Goal: Check status

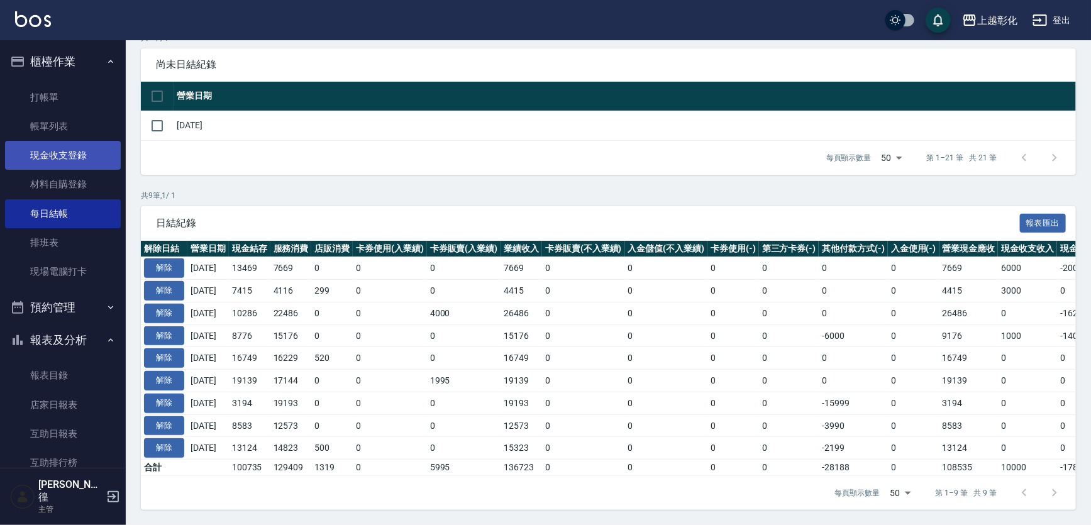
scroll to position [21, 0]
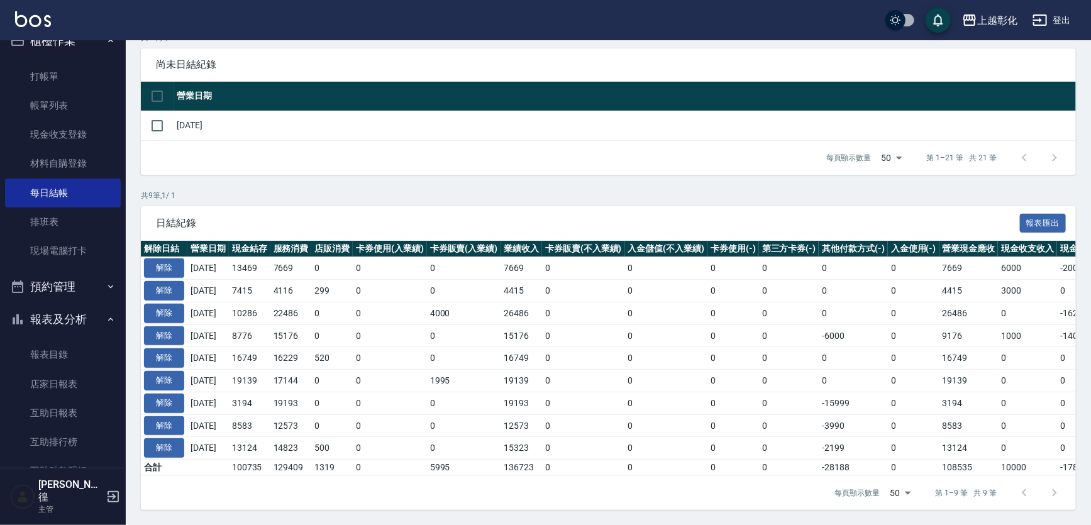
click at [141, 0] on button "本月" at bounding box center [160, 5] width 39 height 23
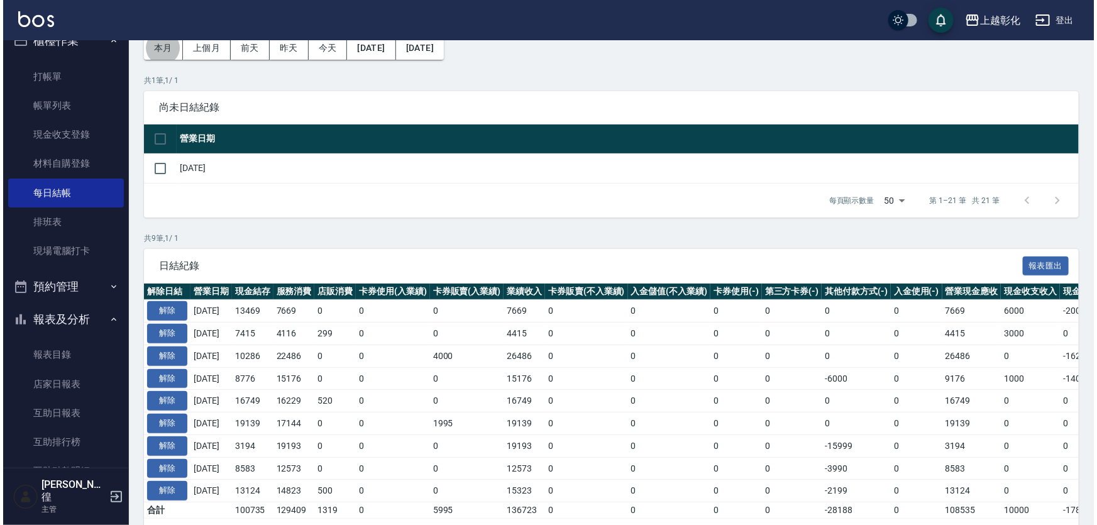
scroll to position [0, 0]
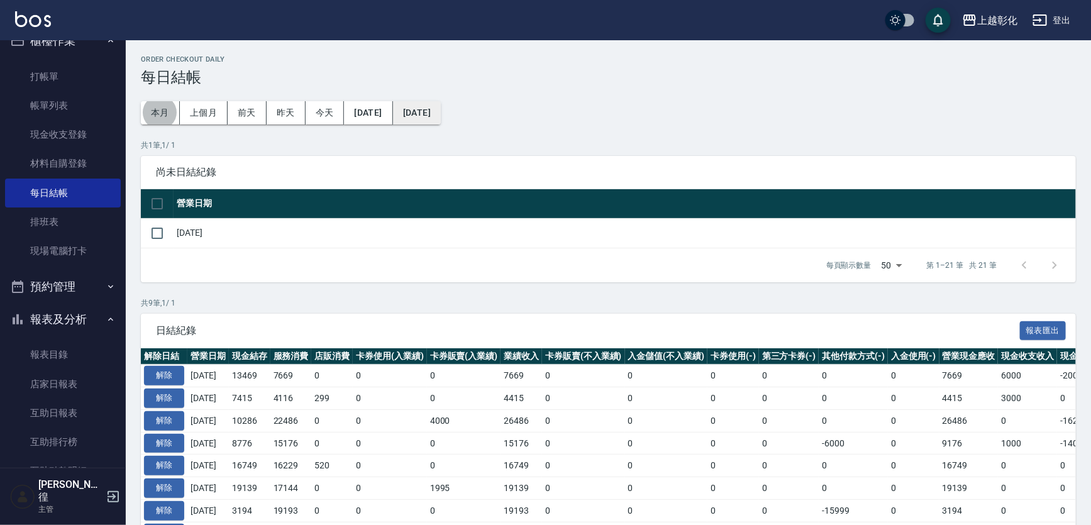
click at [441, 113] on button "[DATE]" at bounding box center [417, 112] width 48 height 23
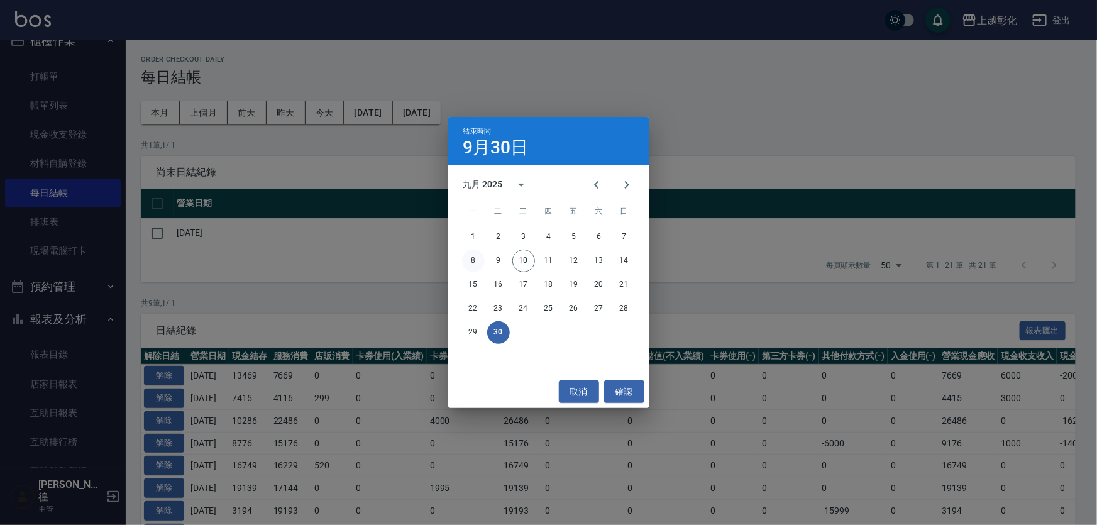
click at [473, 255] on button "8" at bounding box center [473, 261] width 23 height 23
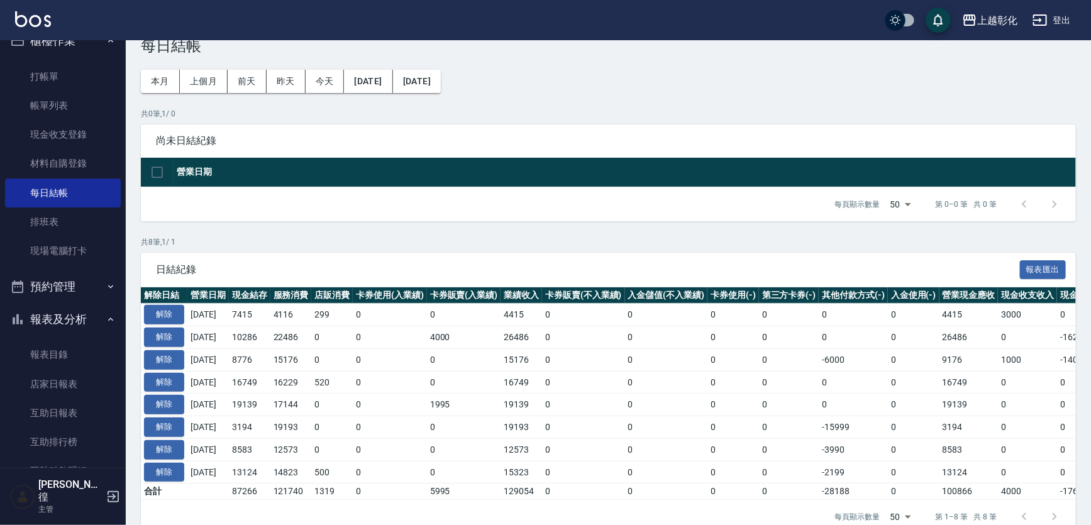
scroll to position [63, 0]
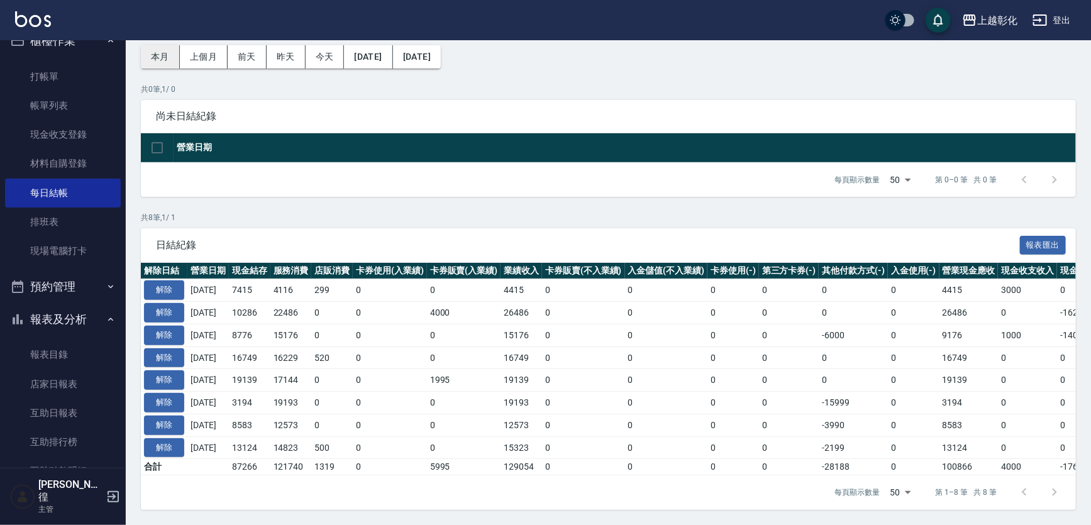
click at [155, 45] on button "本月" at bounding box center [160, 56] width 39 height 23
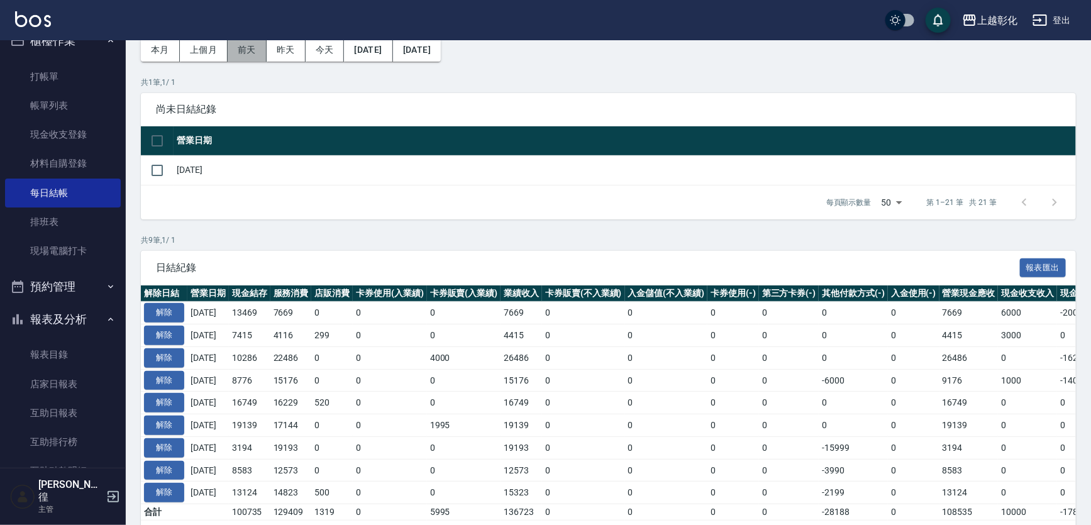
click at [263, 52] on button "前天" at bounding box center [247, 49] width 39 height 23
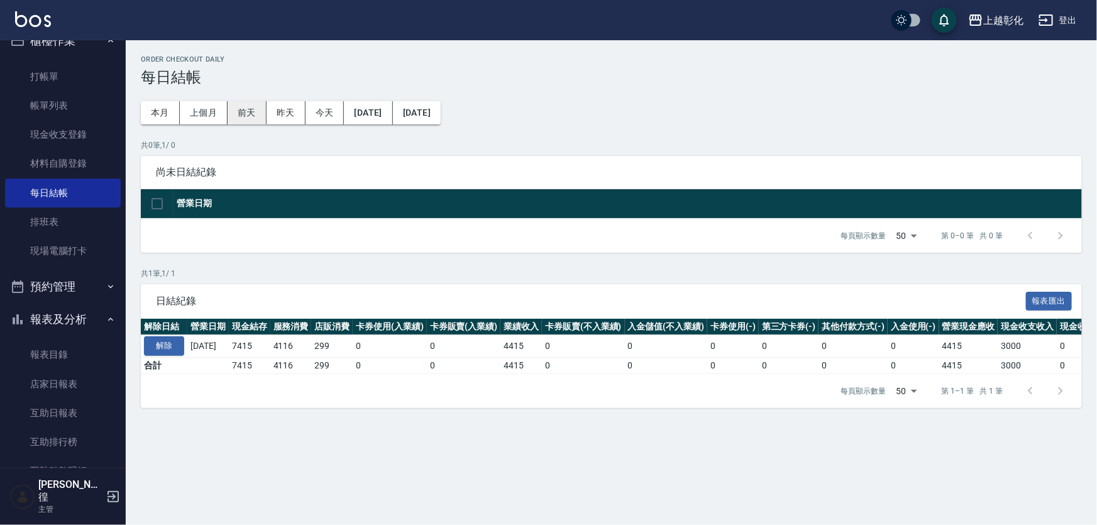
click at [247, 119] on button "前天" at bounding box center [247, 112] width 39 height 23
click at [284, 112] on button "昨天" at bounding box center [286, 112] width 39 height 23
